Goal: Transaction & Acquisition: Purchase product/service

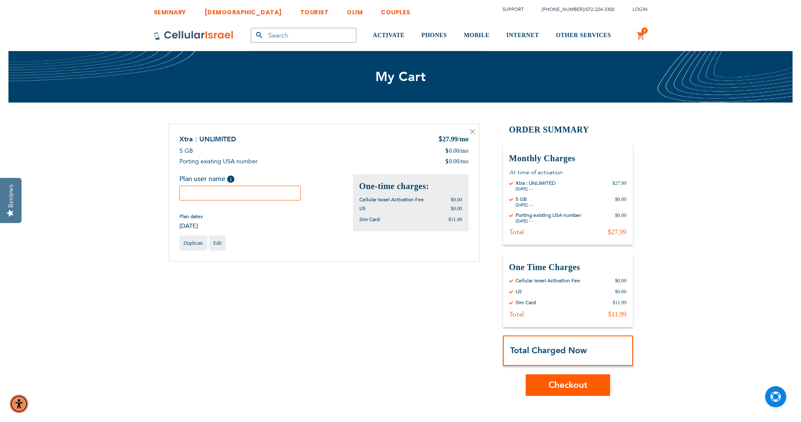
click at [236, 193] on input "text" at bounding box center [240, 193] width 122 height 15
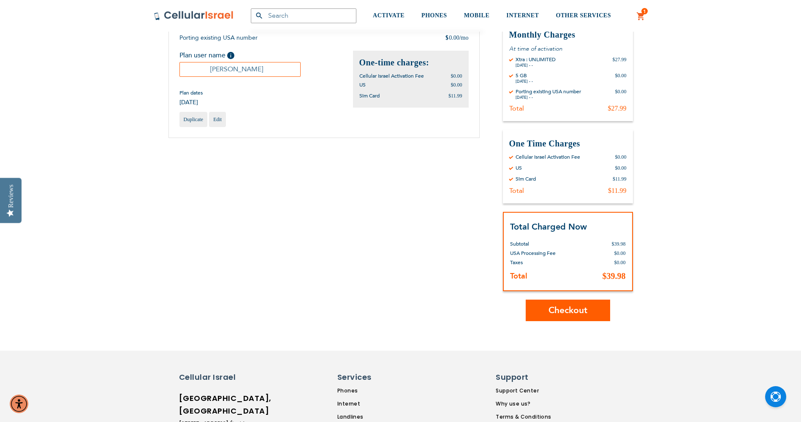
scroll to position [127, 0]
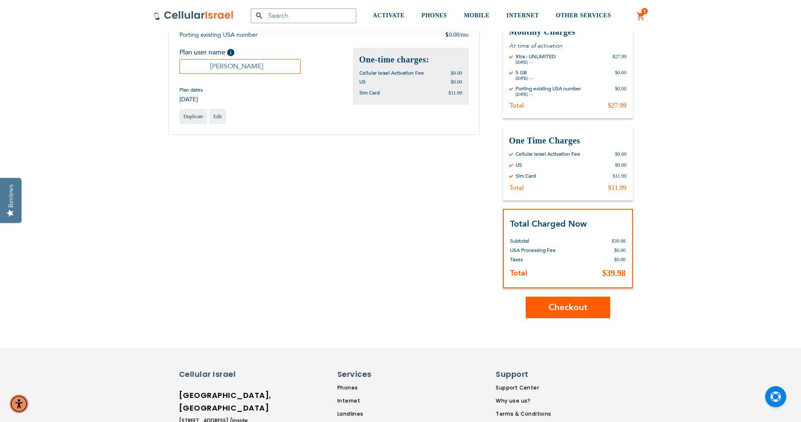
type input "[PERSON_NAME]"
click at [566, 306] on span "Checkout" at bounding box center [567, 307] width 39 height 12
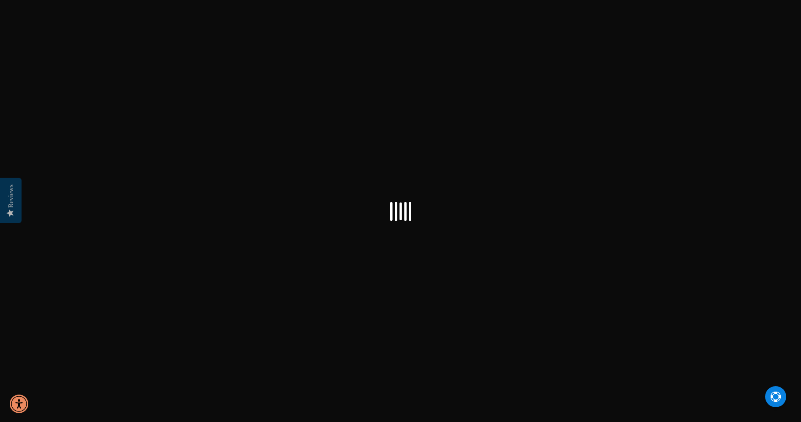
select select "US"
checkbox input "false"
select select "US"
checkbox input "true"
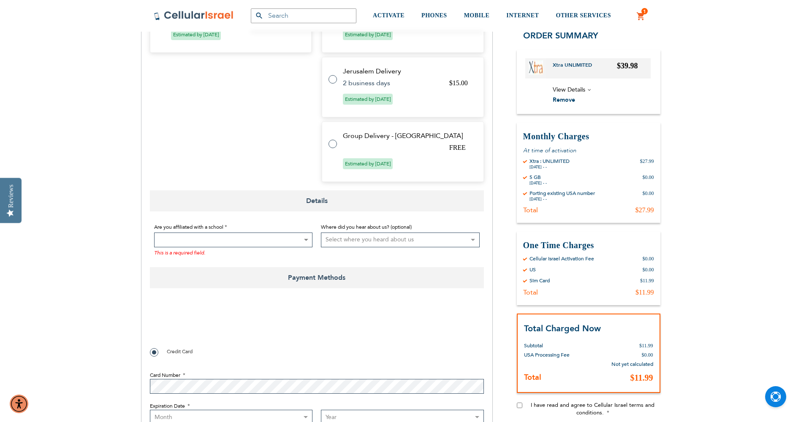
scroll to position [422, 0]
